Goal: Transaction & Acquisition: Obtain resource

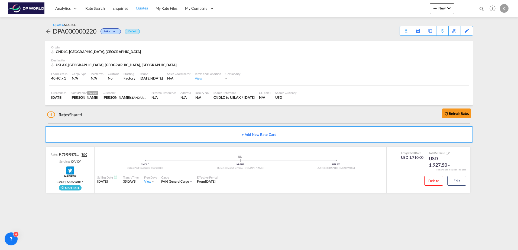
drag, startPoint x: 92, startPoint y: 9, endPoint x: 22, endPoint y: 32, distance: 72.9
click at [92, 9] on span "Rate Search" at bounding box center [94, 8] width 19 height 5
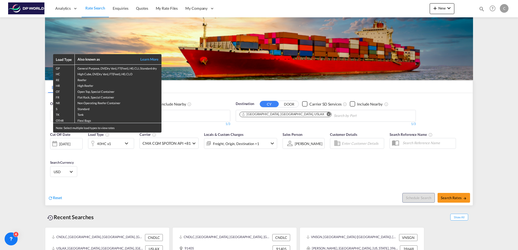
click at [118, 11] on div "Load Type Also known as Learn More GP General Purpose, DV(Dry Van), FT(Feet), H…" at bounding box center [259, 125] width 518 height 250
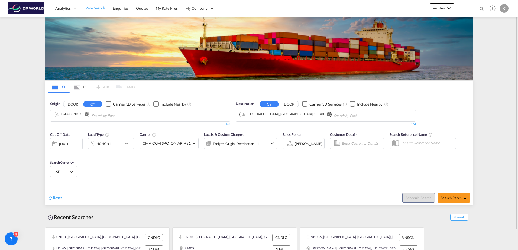
click at [102, 7] on span "Rate Search" at bounding box center [95, 8] width 20 height 5
click at [151, 9] on link "Quotes" at bounding box center [141, 9] width 19 height 18
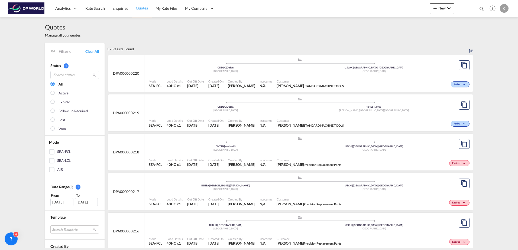
click at [390, 79] on div "Active" at bounding box center [408, 84] width 125 height 14
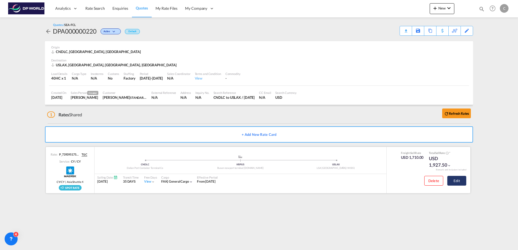
click at [456, 184] on button "Edit" at bounding box center [456, 181] width 19 height 10
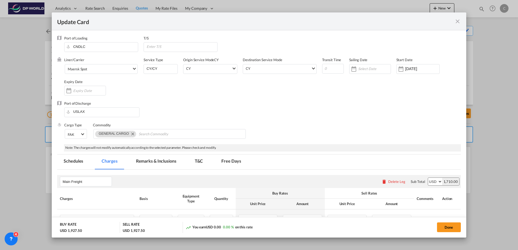
click at [77, 165] on md-tab-item "Schedules" at bounding box center [73, 162] width 32 height 15
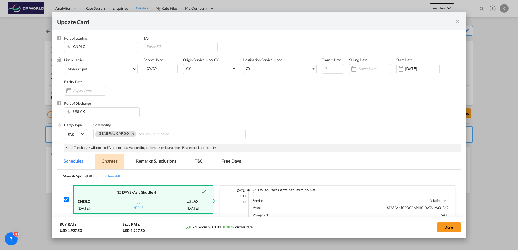
click at [109, 162] on md-tab-item "Charges" at bounding box center [109, 162] width 29 height 15
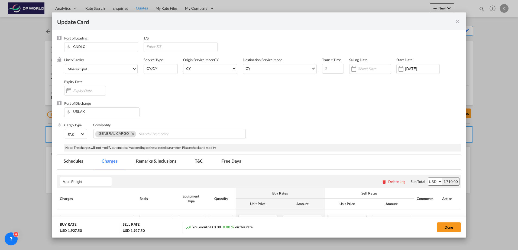
click at [458, 22] on md-icon "icon-close fg-AAA8AD m-0 pointer" at bounding box center [457, 21] width 6 height 6
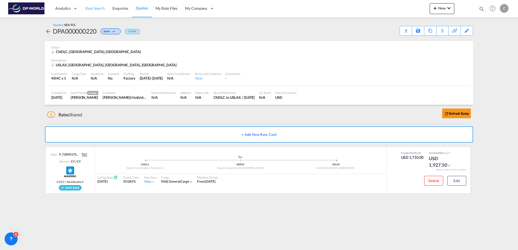
click at [100, 12] on link "Rate Search" at bounding box center [94, 9] width 27 height 18
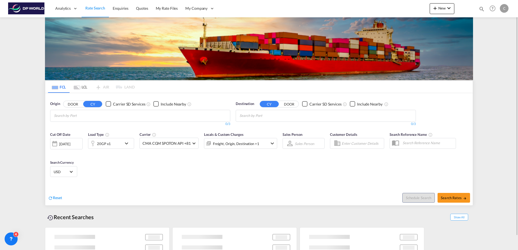
click at [113, 142] on div "20GP x1" at bounding box center [105, 143] width 34 height 11
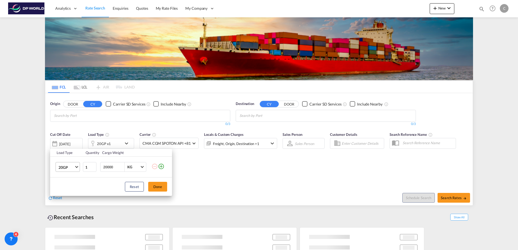
click at [70, 168] on span "20GP" at bounding box center [66, 167] width 16 height 5
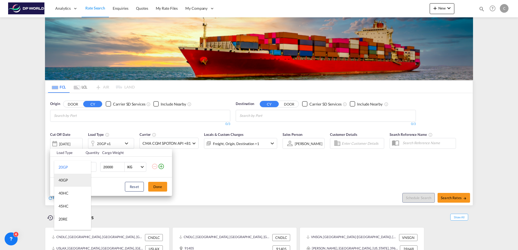
click at [67, 182] on div "40GP" at bounding box center [62, 180] width 9 height 5
click at [111, 165] on input "20000" at bounding box center [114, 166] width 22 height 9
drag, startPoint x: 114, startPoint y: 166, endPoint x: 71, endPoint y: 165, distance: 42.2
click at [72, 165] on tr "40GP 1 20000 KG KG" at bounding box center [111, 167] width 122 height 21
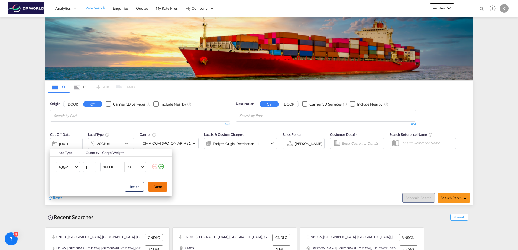
type input "16000"
click at [158, 184] on button "Done" at bounding box center [157, 187] width 19 height 10
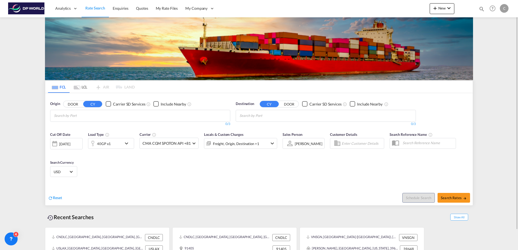
click at [119, 112] on md-chips at bounding box center [140, 115] width 180 height 11
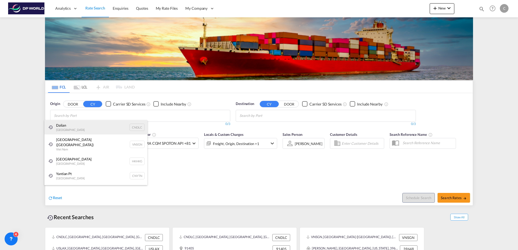
click at [94, 123] on div "Dalian China CNDLC" at bounding box center [95, 127] width 103 height 15
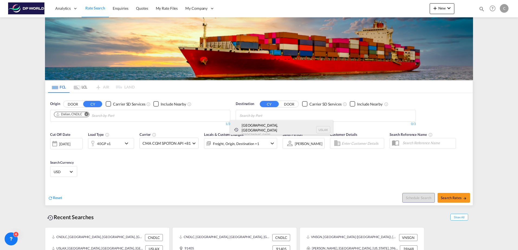
click at [257, 129] on div "[GEOGRAPHIC_DATA], [GEOGRAPHIC_DATA] [GEOGRAPHIC_DATA] USLAX" at bounding box center [281, 129] width 103 height 19
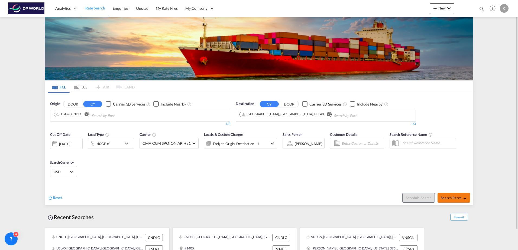
click at [453, 199] on span "Search Rates" at bounding box center [454, 198] width 26 height 4
type input "CNDLC to USLAX / [DATE]"
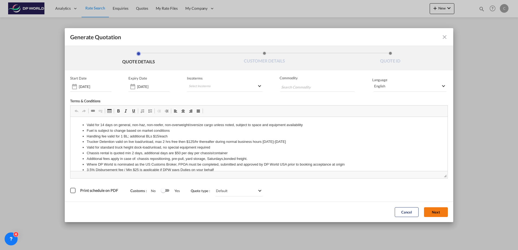
click at [434, 214] on button "Next" at bounding box center [436, 212] width 24 height 10
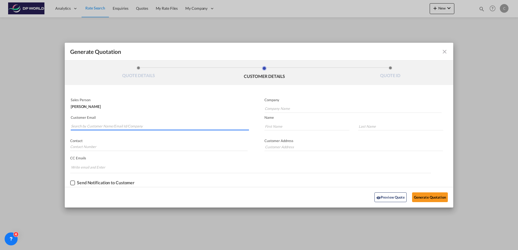
click at [108, 126] on input "Search by Customer Name/Email Id/Company" at bounding box center [160, 126] width 178 height 8
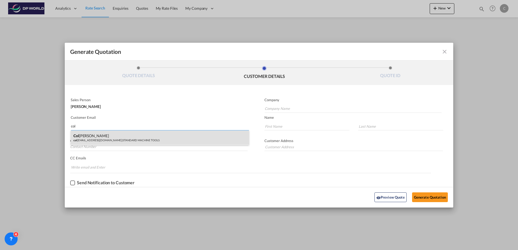
type input "col"
click at [111, 138] on div "Col [PERSON_NAME] col [EMAIL_ADDRESS][DOMAIN_NAME] | STANDARD MACHINE TOOLS" at bounding box center [160, 138] width 178 height 15
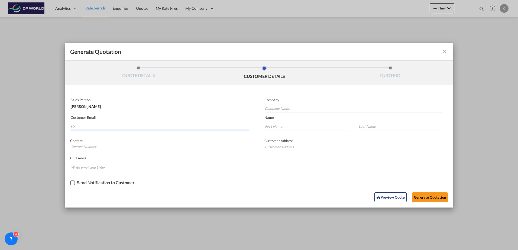
type input "STANDARD MACHINE TOOLS"
type input "[PERSON_NAME][EMAIL_ADDRESS][DOMAIN_NAME]"
type input "[PERSON_NAME]"
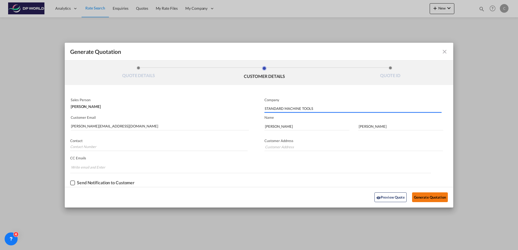
click at [417, 198] on button "Generate Quotation" at bounding box center [430, 198] width 36 height 10
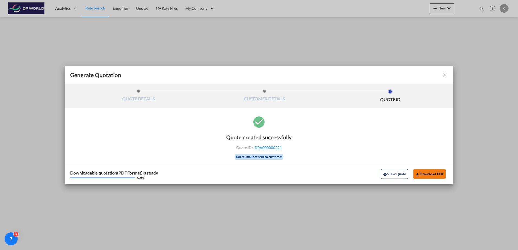
click at [422, 175] on button "Download PDF" at bounding box center [429, 174] width 32 height 10
click at [444, 74] on md-icon "icon-close fg-AAA8AD cursor m-0" at bounding box center [444, 75] width 6 height 6
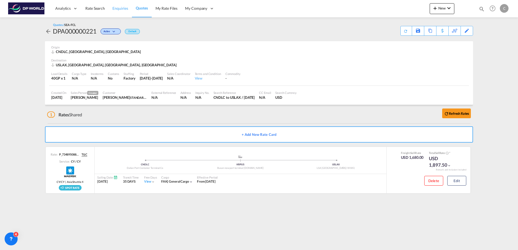
click at [113, 8] on span "Enquiries" at bounding box center [120, 8] width 16 height 5
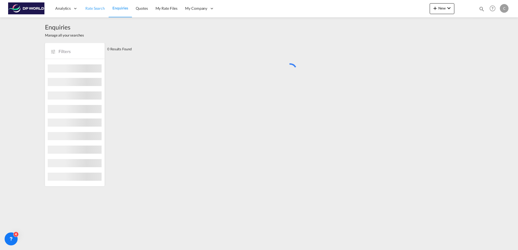
click at [103, 9] on span "Rate Search" at bounding box center [94, 8] width 19 height 5
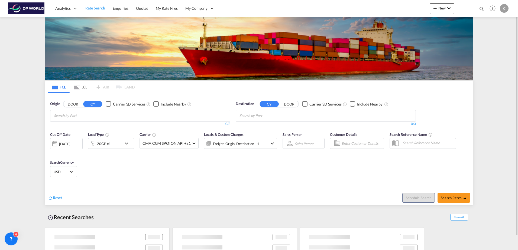
click at [126, 121] on md-chips at bounding box center [140, 115] width 180 height 11
click at [122, 112] on md-chips at bounding box center [140, 115] width 180 height 11
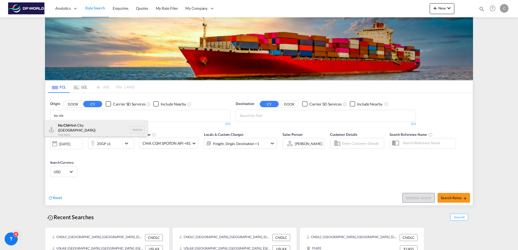
type input "ho chi"
click at [102, 128] on div "Ho Chi Minh City ([GEOGRAPHIC_DATA]) Viet Nam VNSGN" at bounding box center [95, 129] width 103 height 19
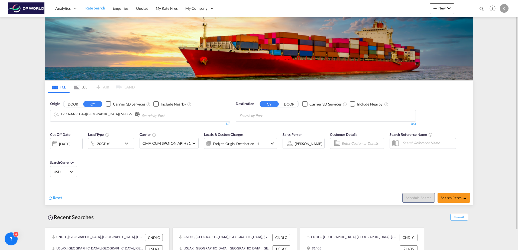
click at [285, 107] on button "DOOR" at bounding box center [288, 104] width 19 height 6
click at [256, 116] on input "Search by Door" at bounding box center [264, 116] width 51 height 9
type input "pontiac"
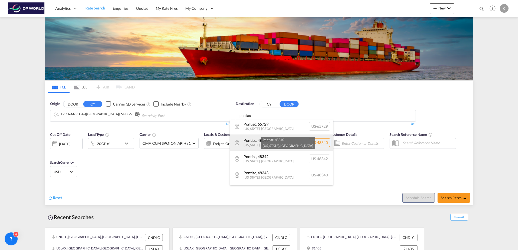
scroll to position [27, 0]
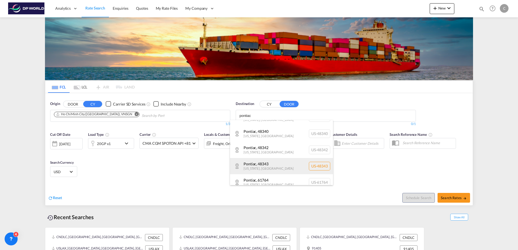
click at [276, 167] on div "[GEOGRAPHIC_DATA] , [GEOGRAPHIC_DATA][US_STATE] , [GEOGRAPHIC_DATA] [GEOGRAPHIC…" at bounding box center [281, 166] width 103 height 16
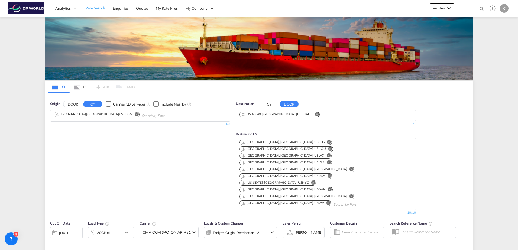
click at [120, 172] on div "Origin DOOR CY Carrier SD Services Include Nearby [GEOGRAPHIC_DATA] ([GEOGRAPHI…" at bounding box center [139, 158] width 185 height 119
click at [115, 227] on div "20GP x1" at bounding box center [105, 232] width 34 height 11
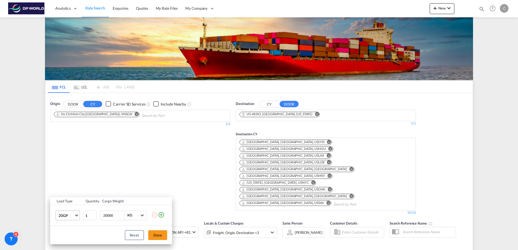
click at [63, 214] on span "20GP" at bounding box center [66, 215] width 16 height 5
click at [68, 214] on md-option "40HC" at bounding box center [72, 210] width 37 height 13
click at [168, 239] on div "Reset Done" at bounding box center [111, 235] width 122 height 18
click at [159, 238] on button "Done" at bounding box center [157, 235] width 19 height 10
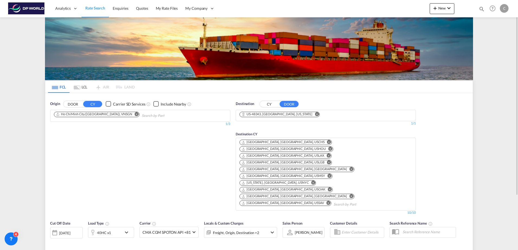
type input "VNSGN to 48343 / [DATE]"
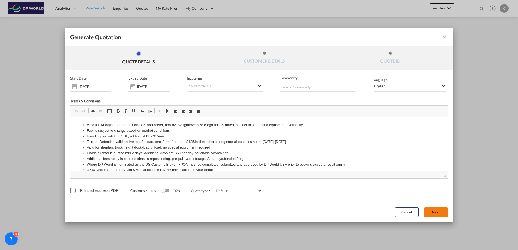
click at [441, 210] on button "Next" at bounding box center [436, 212] width 24 height 10
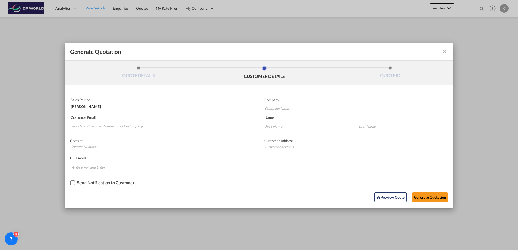
click at [115, 126] on input "Search by Customer Name/Email Id/Company" at bounding box center [160, 126] width 178 height 8
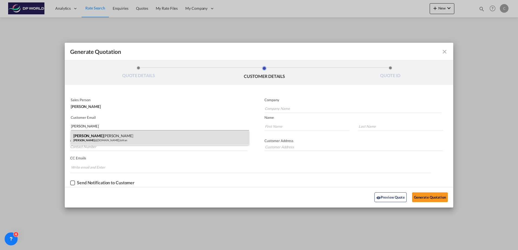
type input "[PERSON_NAME]"
click at [110, 136] on div "[PERSON_NAME] [PERSON_NAME] @[DOMAIN_NAME] | [PERSON_NAME]" at bounding box center [160, 138] width 178 height 15
type input "Jofran"
type input "[PERSON_NAME][EMAIL_ADDRESS][DOMAIN_NAME]"
type input "[PERSON_NAME]"
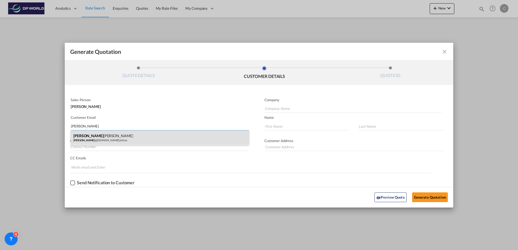
type input "[PERSON_NAME]"
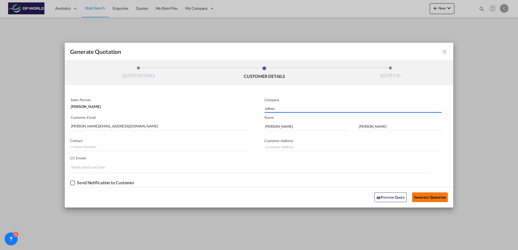
click at [426, 199] on button "Generate Quotation" at bounding box center [430, 198] width 36 height 10
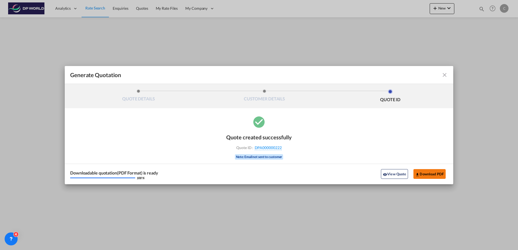
click at [427, 173] on button "Download PDF" at bounding box center [429, 174] width 32 height 10
click at [443, 76] on md-icon "icon-close fg-AAA8AD cursor m-0" at bounding box center [444, 75] width 6 height 6
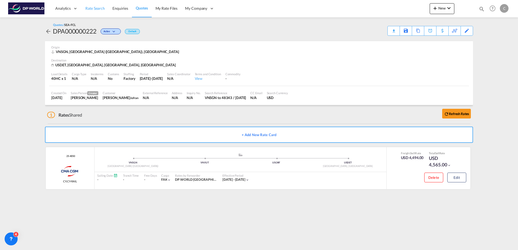
click at [101, 10] on span "Rate Search" at bounding box center [94, 8] width 19 height 5
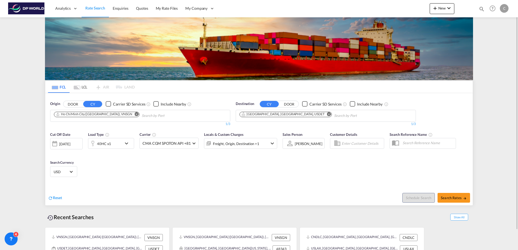
click at [327, 114] on md-icon "Remove" at bounding box center [329, 114] width 4 height 4
click at [279, 114] on input "Chips input." at bounding box center [264, 116] width 51 height 9
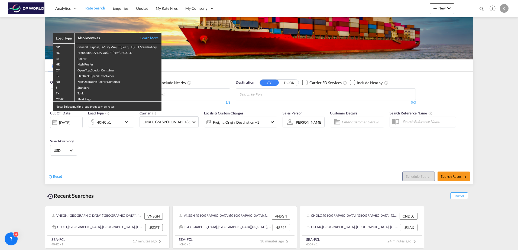
click at [252, 95] on div "Load Type Also known as Learn More GP General Purpose, DV(Dry Van), FT(Feet), H…" at bounding box center [259, 125] width 518 height 250
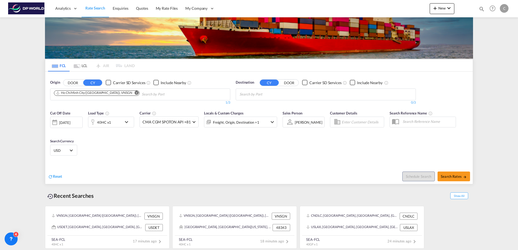
click at [263, 94] on body "Analytics Dashboard Rate Search Enquiries Quotes My Rate Files My Company" at bounding box center [259, 125] width 518 height 250
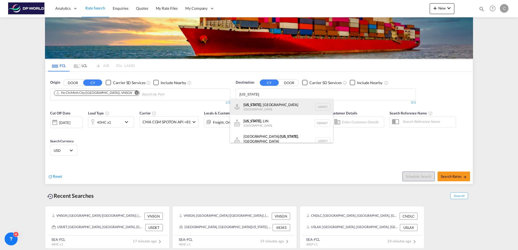
type input "[US_STATE]"
click at [275, 107] on div "[US_STATE] , [GEOGRAPHIC_DATA] [GEOGRAPHIC_DATA] USNYC" at bounding box center [281, 107] width 103 height 16
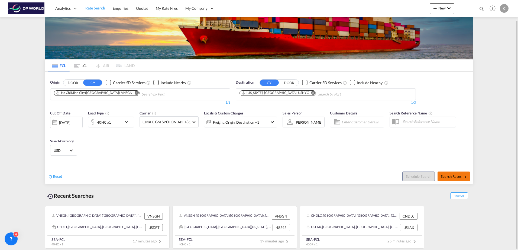
click at [461, 180] on button "Search Rates" at bounding box center [453, 177] width 32 height 10
type input "VNSGN to USNYC / [DATE]"
